Goal: Information Seeking & Learning: Learn about a topic

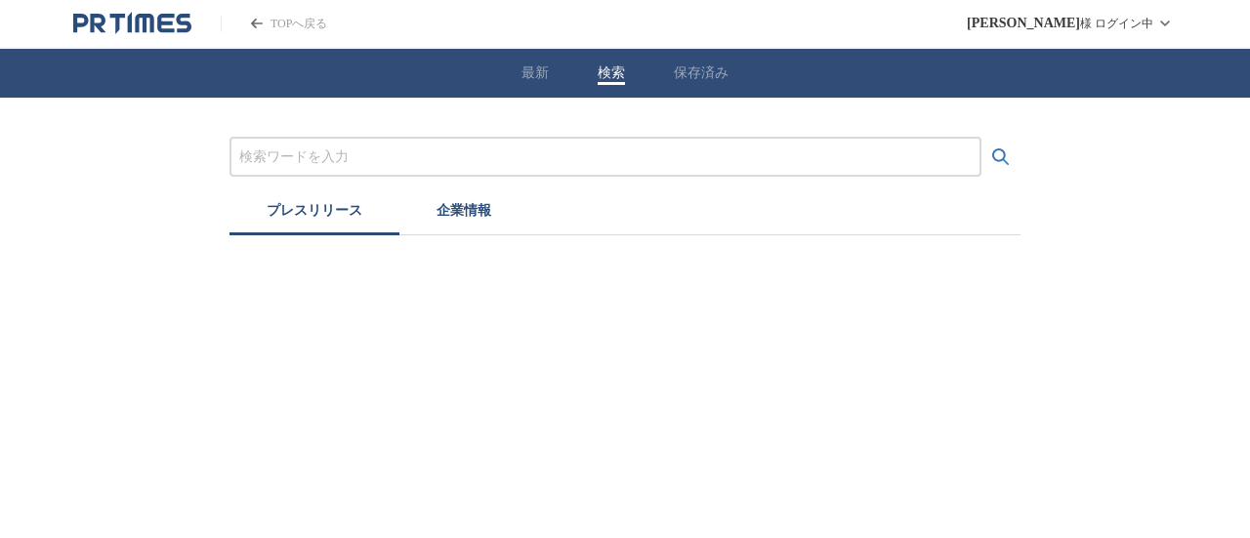
click at [610, 77] on button "検索" at bounding box center [611, 73] width 27 height 18
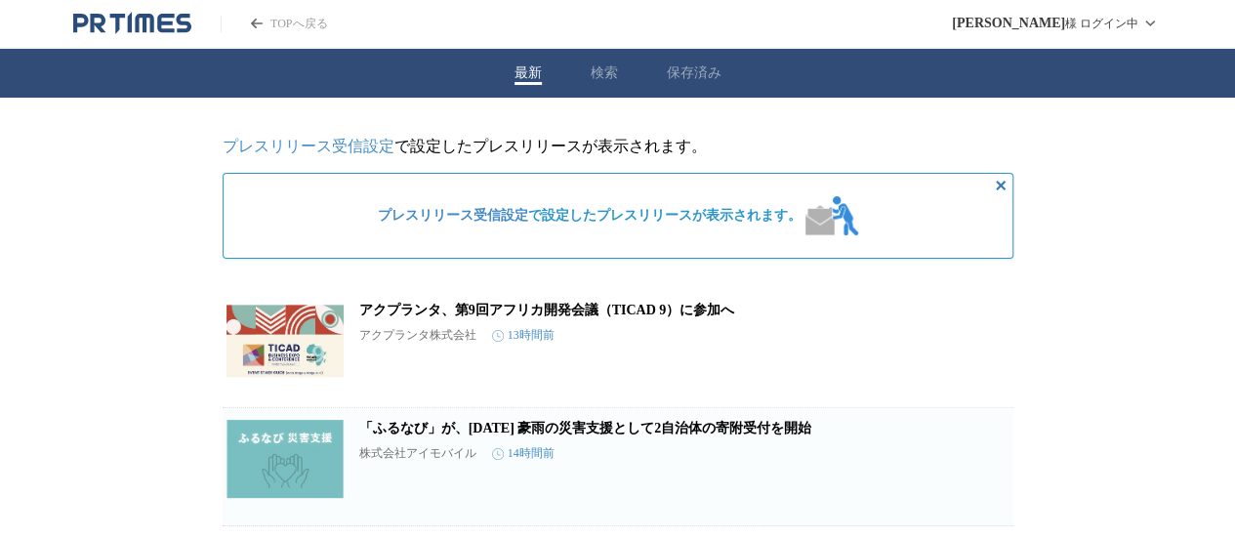
click at [530, 73] on button "最新" at bounding box center [528, 73] width 27 height 18
drag, startPoint x: 1051, startPoint y: 2, endPoint x: 328, endPoint y: 229, distance: 757.4
click at [328, 229] on div "プレスリリース受信設定 で設定したプレスリリースが表示されます。" at bounding box center [618, 216] width 791 height 86
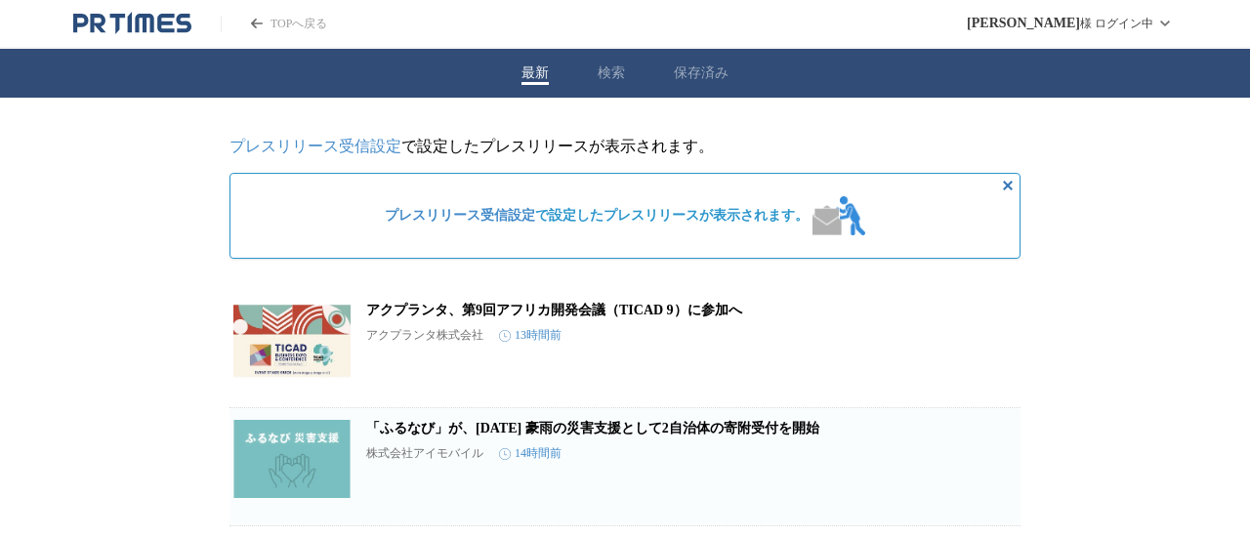
click at [609, 77] on button "検索" at bounding box center [611, 73] width 27 height 18
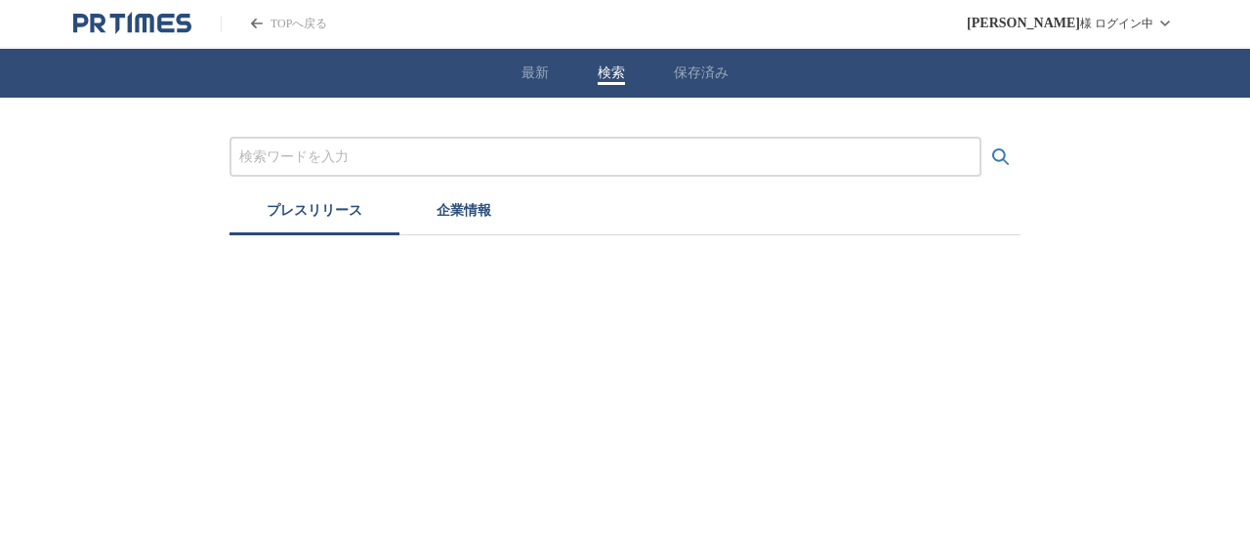
click at [495, 157] on input "プレスリリースおよび企業を検索する" at bounding box center [605, 156] width 732 height 21
type input "群馬県"
click at [995, 156] on icon "検索する" at bounding box center [1000, 156] width 23 height 23
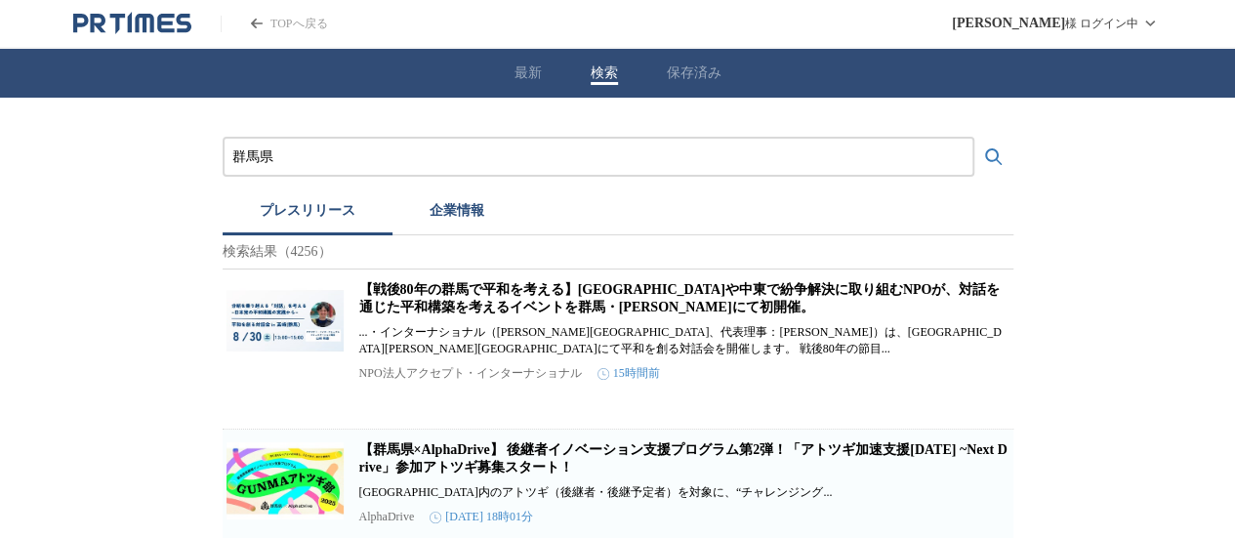
click at [609, 314] on link "【戦後80年の群馬で平和を考える】[GEOGRAPHIC_DATA]や中東で紛争解決に取り組むNPOが、対話を通じた平和構築を考えるイベントを群馬・[PERS…" at bounding box center [679, 298] width 641 height 32
